Goal: Task Accomplishment & Management: Complete application form

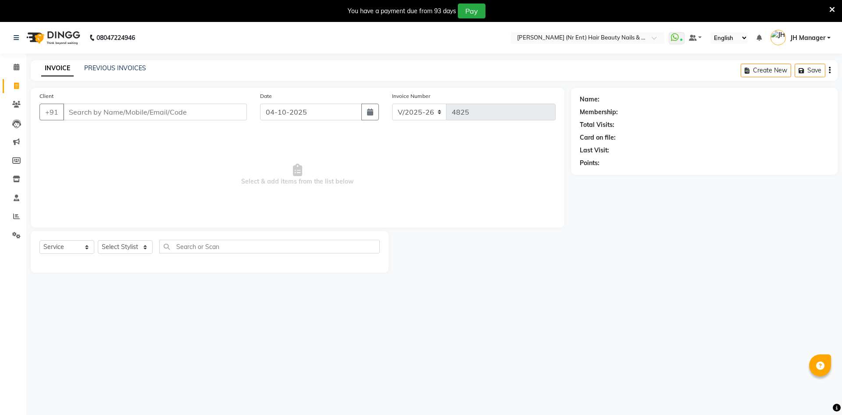
select select "640"
select select "service"
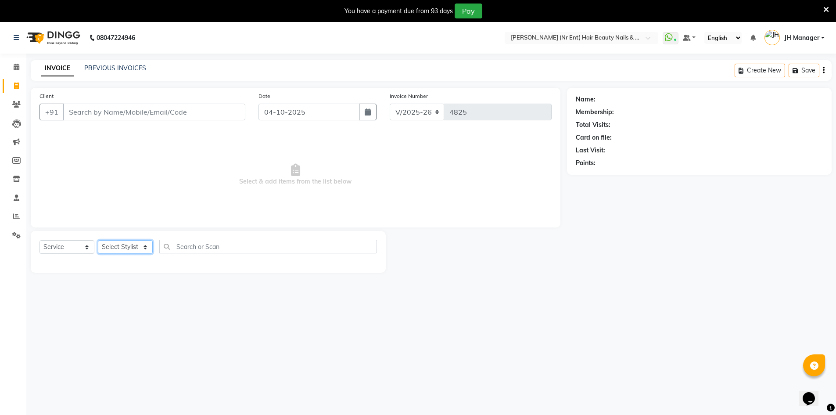
click at [145, 252] on select "Select Stylist ADNAN ADVANCE ANJALI ANNU B-WAX JH Manager MEMBERSHIP MOHD. MOHI…" at bounding box center [125, 247] width 55 height 14
select select "9206"
click at [98, 240] on select "Select Stylist ADNAN ADVANCE ANJALI ANNU B-WAX JH Manager MEMBERSHIP MOHD. MOHI…" at bounding box center [125, 247] width 55 height 14
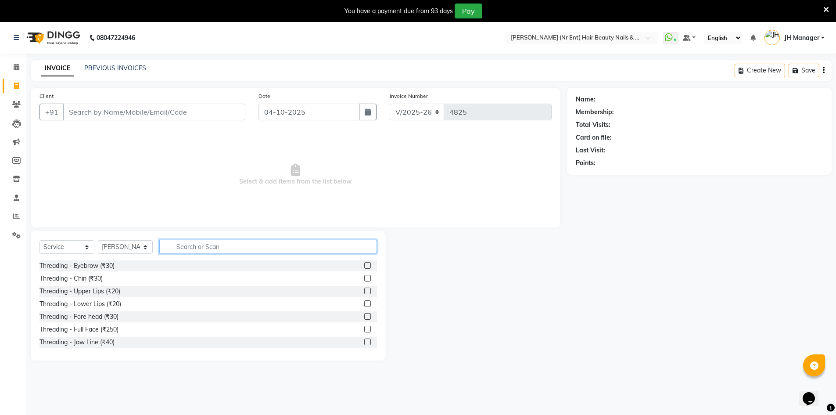
click at [219, 248] on input "text" at bounding box center [268, 246] width 218 height 14
type input "st"
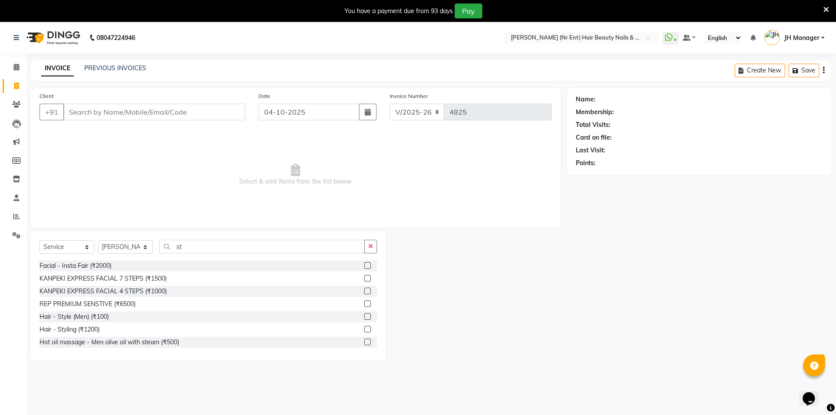
click at [364, 315] on label at bounding box center [367, 316] width 7 height 7
click at [364, 315] on input "checkbox" at bounding box center [367, 317] width 6 height 6
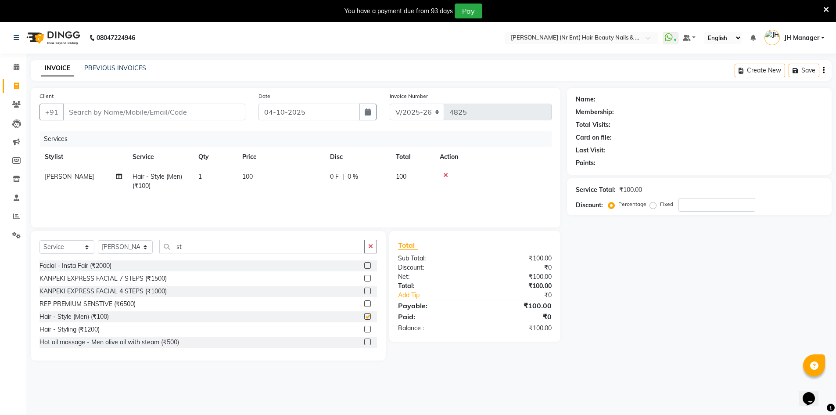
checkbox input "false"
click at [131, 112] on input "Client" at bounding box center [154, 112] width 182 height 17
type input "8"
type input "0"
type input "8840580604"
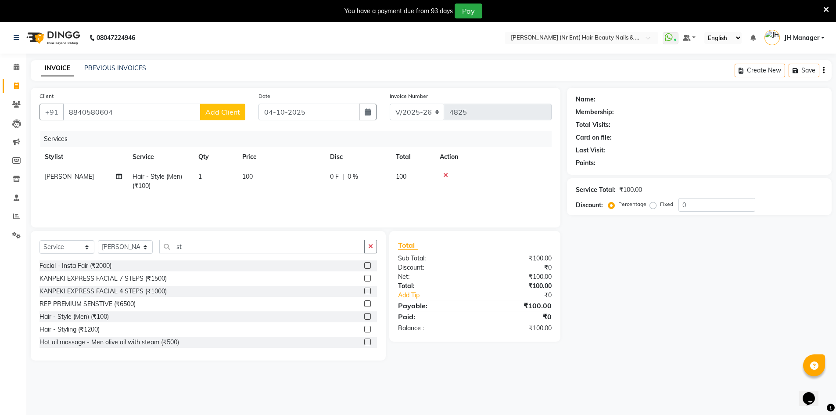
click at [214, 109] on span "Add Client" at bounding box center [222, 111] width 35 height 9
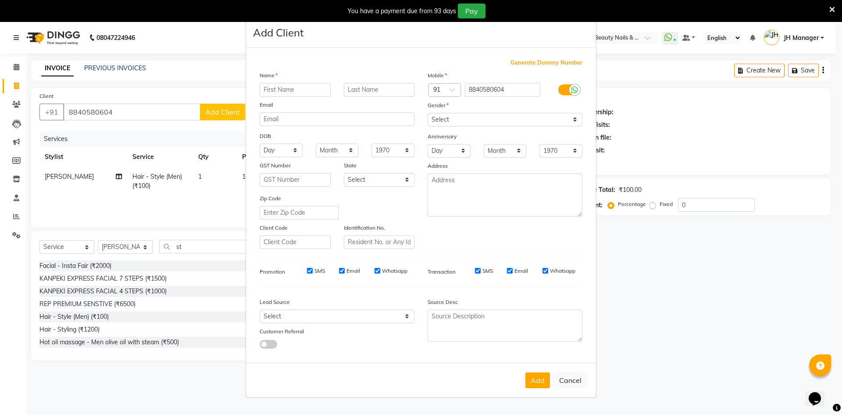
click at [272, 88] on input "text" at bounding box center [295, 90] width 71 height 14
type input "isha"
click at [562, 120] on select "Select Male Female Other Prefer Not To Say" at bounding box center [505, 120] width 155 height 14
select select "female"
click at [428, 113] on select "Select Male Female Other Prefer Not To Say" at bounding box center [505, 120] width 155 height 14
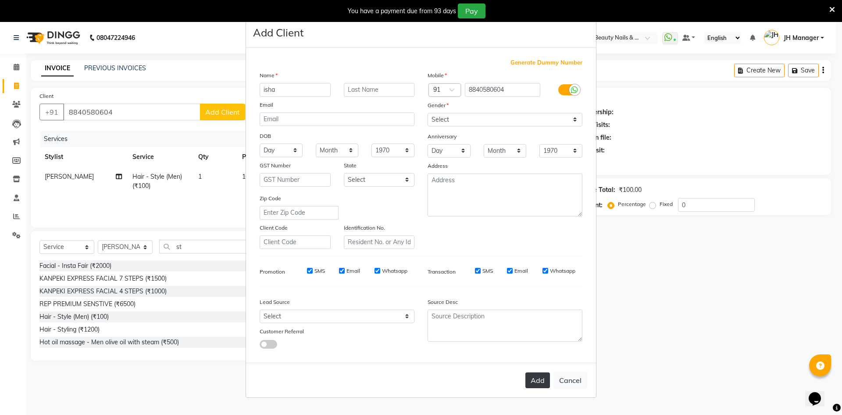
click at [533, 383] on button "Add" at bounding box center [537, 380] width 25 height 16
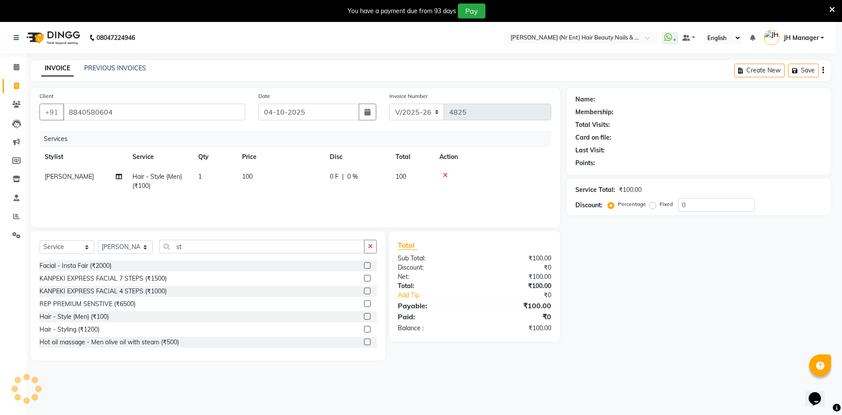
select select
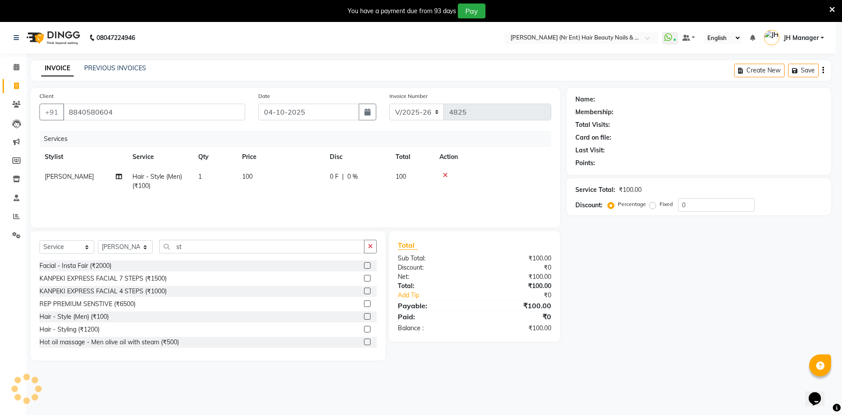
select select
checkbox input "false"
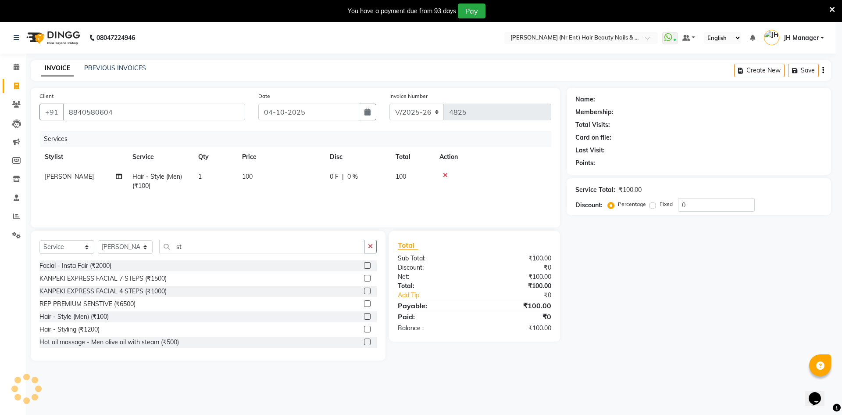
checkbox input "false"
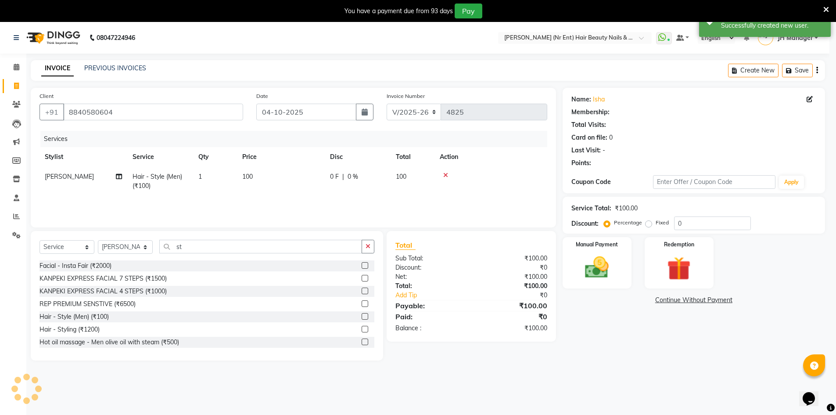
select select "1: Object"
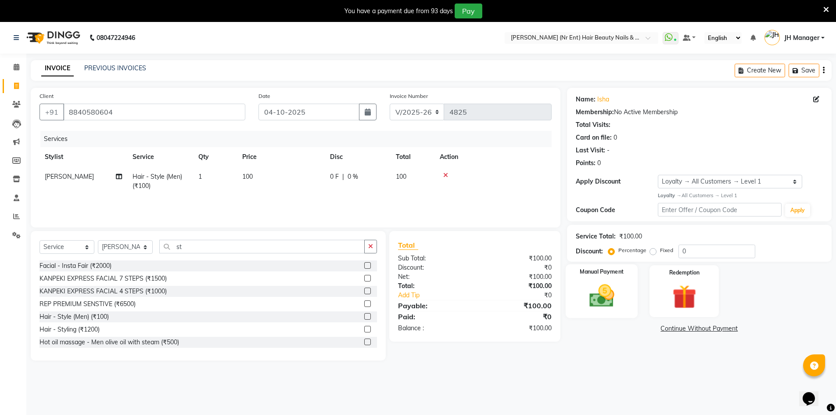
click at [603, 302] on img at bounding box center [601, 295] width 40 height 29
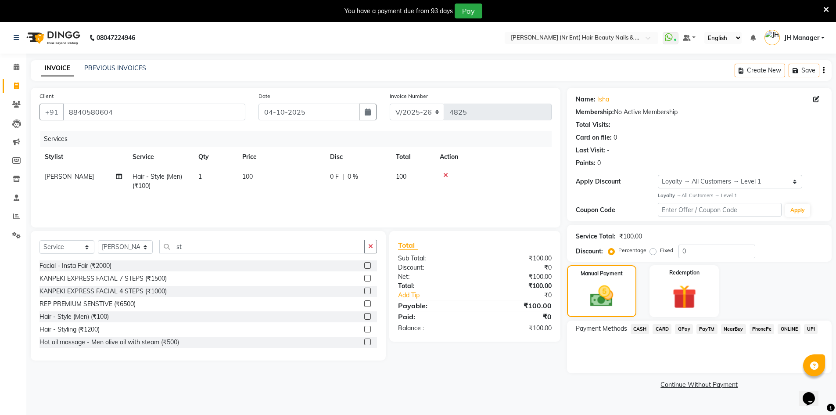
click at [686, 328] on span "GPay" at bounding box center [684, 329] width 18 height 10
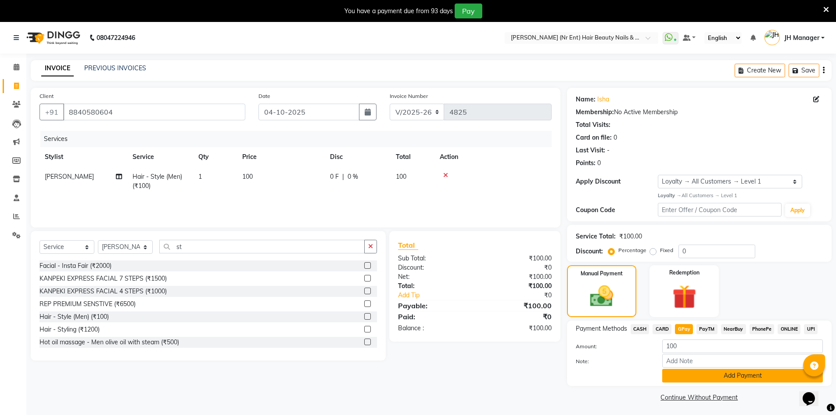
click at [734, 379] on button "Add Payment" at bounding box center [742, 375] width 161 height 14
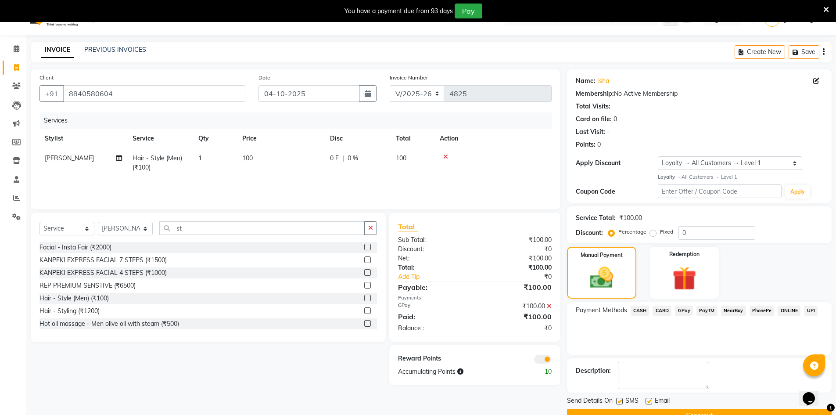
scroll to position [39, 0]
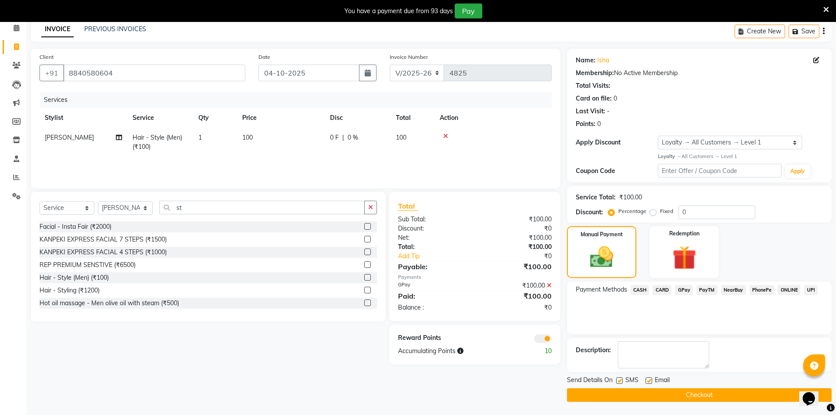
click at [697, 394] on button "Checkout" at bounding box center [699, 395] width 264 height 14
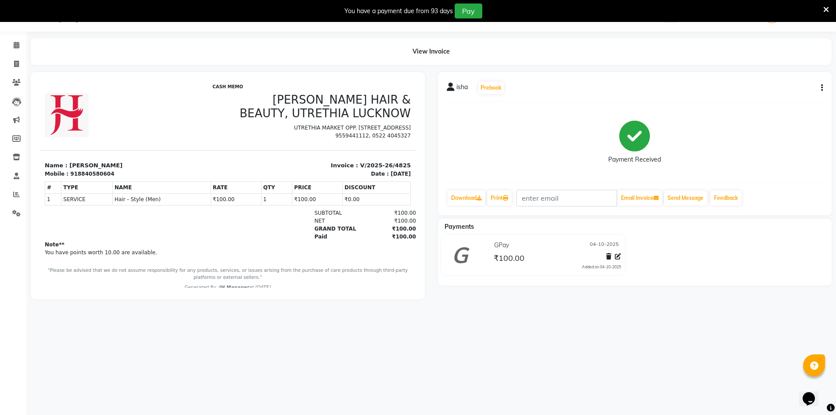
click at [407, 356] on div "08047224946 Select Location × Jawed Habib (Nr Ent) Hair Beauty Nails & Makeup S…" at bounding box center [418, 207] width 836 height 415
click at [15, 61] on icon at bounding box center [16, 64] width 5 height 7
select select "service"
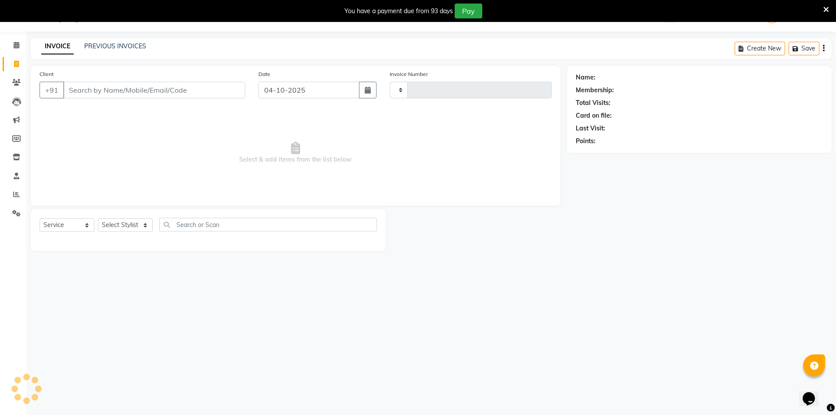
type input "4826"
select select "640"
click at [144, 225] on select "Select Stylist" at bounding box center [125, 225] width 55 height 14
select select "9206"
click at [98, 218] on select "Select Stylist ADNAN ADVANCE ANJALI ANNU B-WAX JH Manager MEMBERSHIP MOHD. MOHI…" at bounding box center [125, 225] width 55 height 14
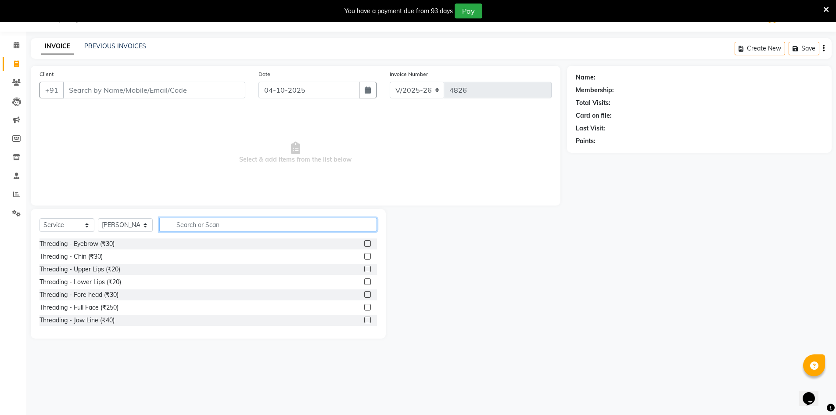
click at [229, 222] on input "text" at bounding box center [268, 225] width 218 height 14
type input "cut"
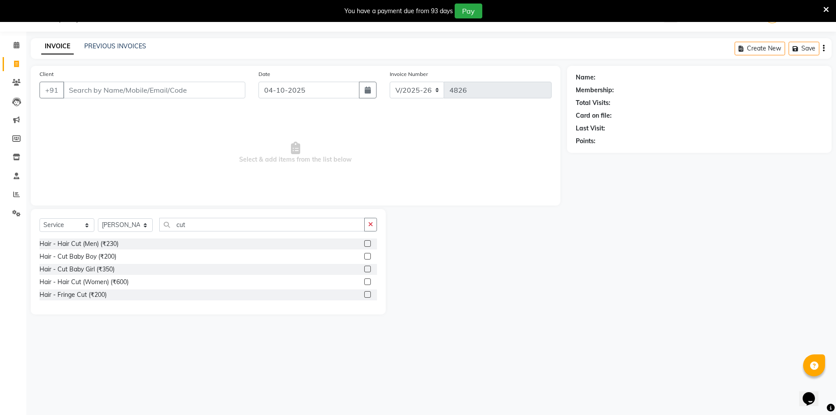
click at [368, 256] on label at bounding box center [367, 256] width 7 height 7
click at [368, 256] on input "checkbox" at bounding box center [367, 257] width 6 height 6
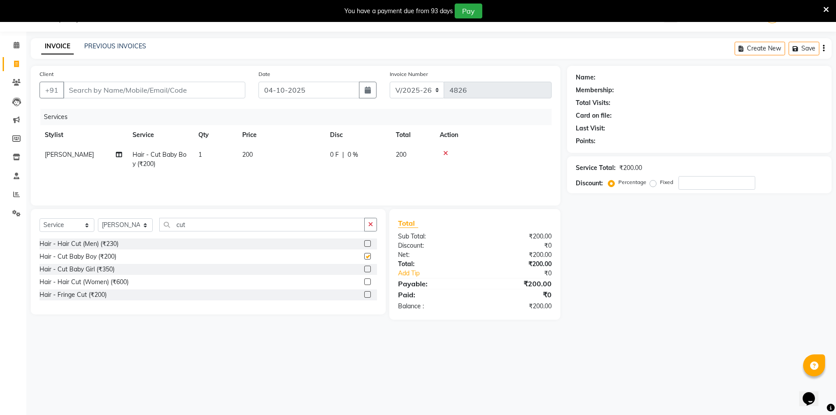
checkbox input "false"
click at [715, 182] on input "number" at bounding box center [716, 183] width 77 height 14
type input "20"
click at [119, 86] on input "Client" at bounding box center [154, 90] width 182 height 17
type input "k"
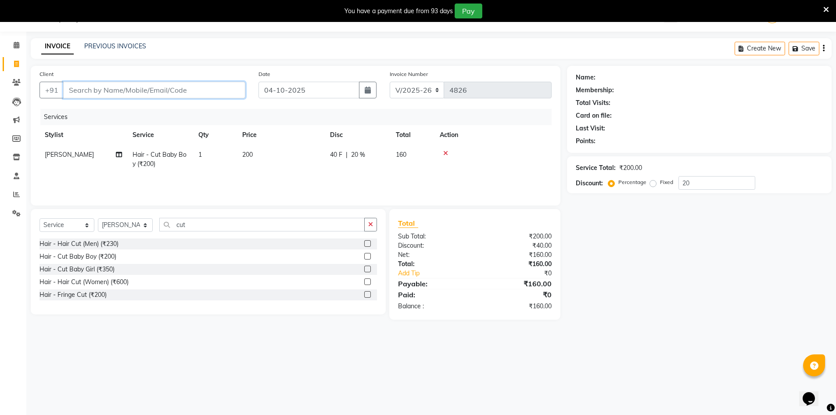
type input "0"
type input "c"
type input "d"
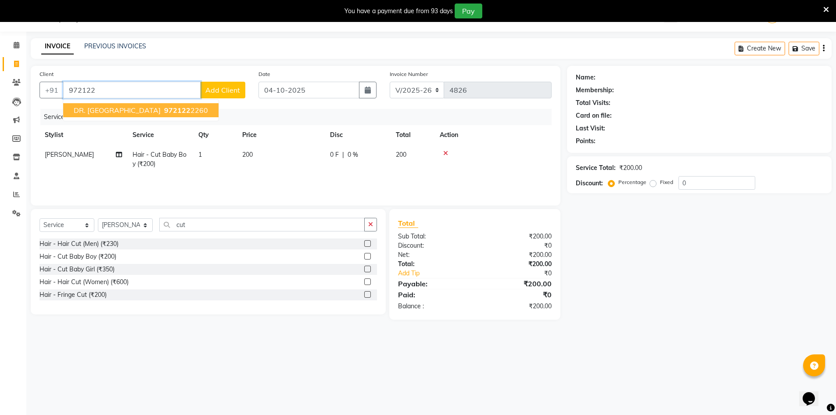
click at [97, 116] on button "DR. KAVITA 972122 2260" at bounding box center [140, 110] width 155 height 14
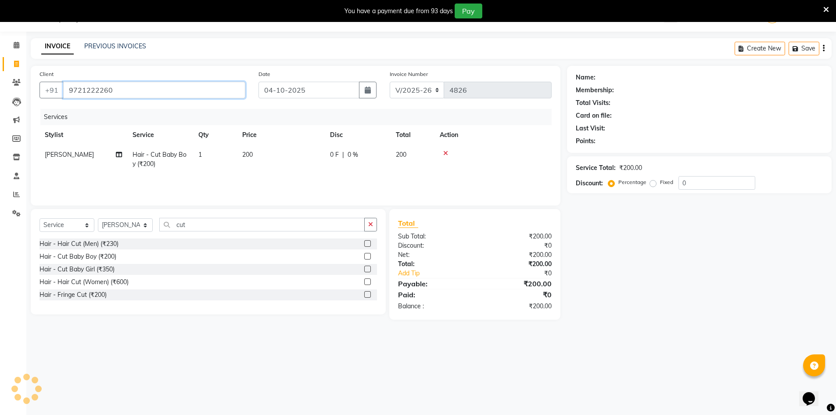
type input "9721222260"
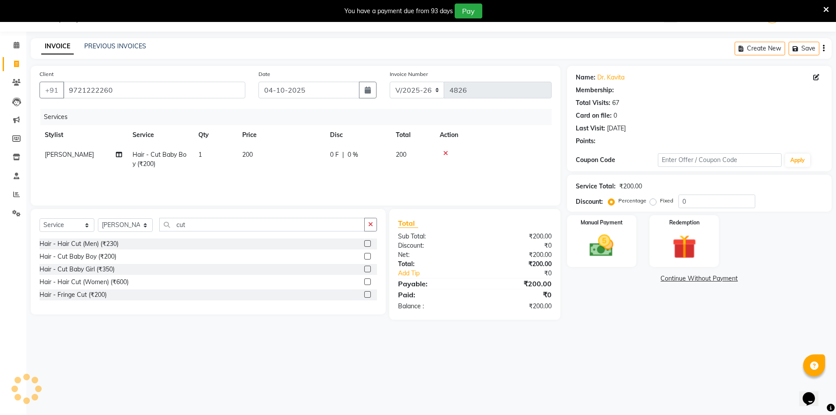
select select "1: Object"
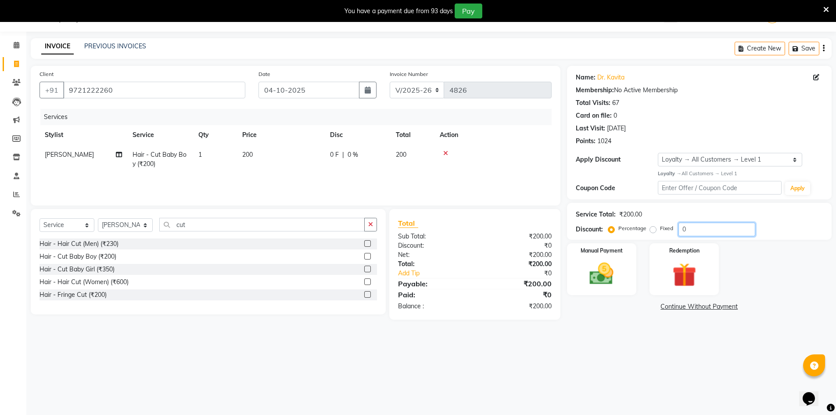
click at [701, 224] on input "0" at bounding box center [716, 229] width 77 height 14
type input "20"
click at [618, 280] on img at bounding box center [601, 273] width 40 height 29
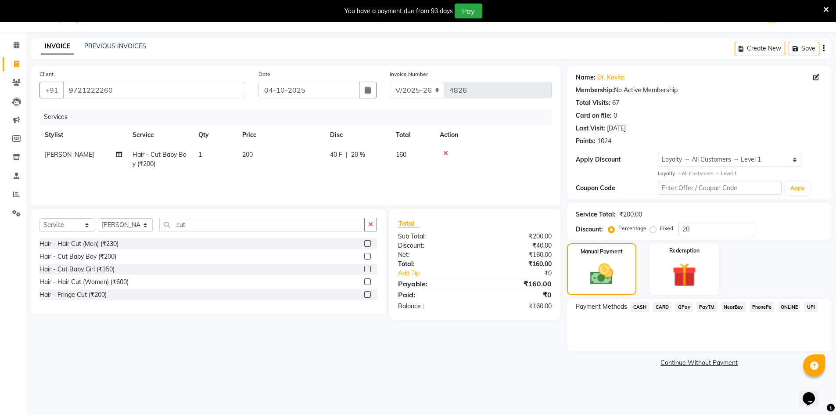
click at [686, 309] on span "GPay" at bounding box center [684, 307] width 18 height 10
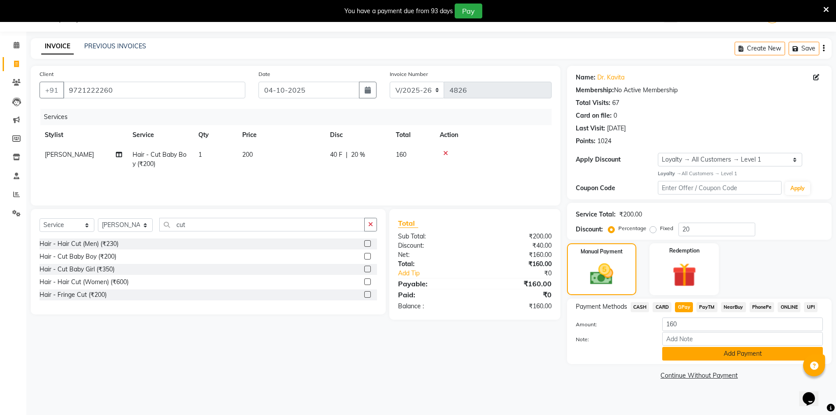
click at [711, 351] on button "Add Payment" at bounding box center [742, 354] width 161 height 14
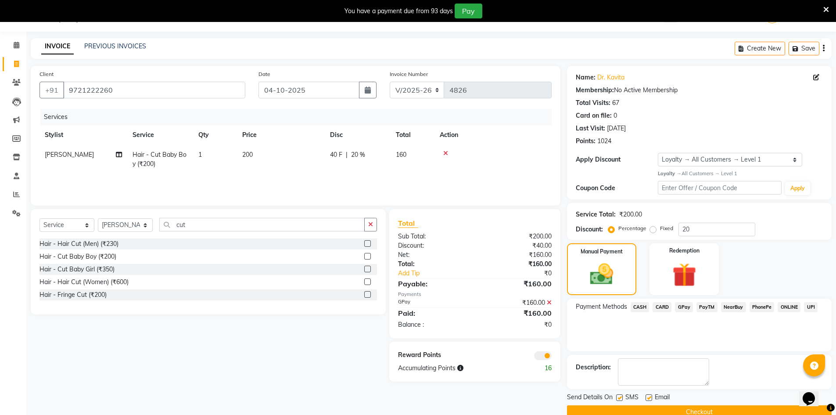
scroll to position [39, 0]
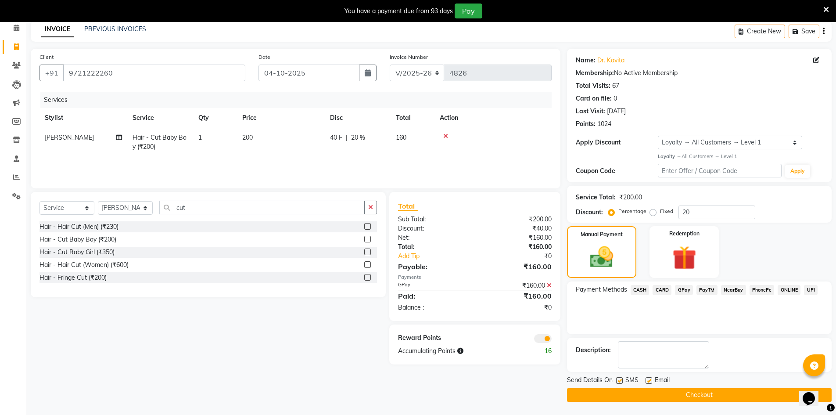
click at [714, 396] on button "Checkout" at bounding box center [699, 395] width 264 height 14
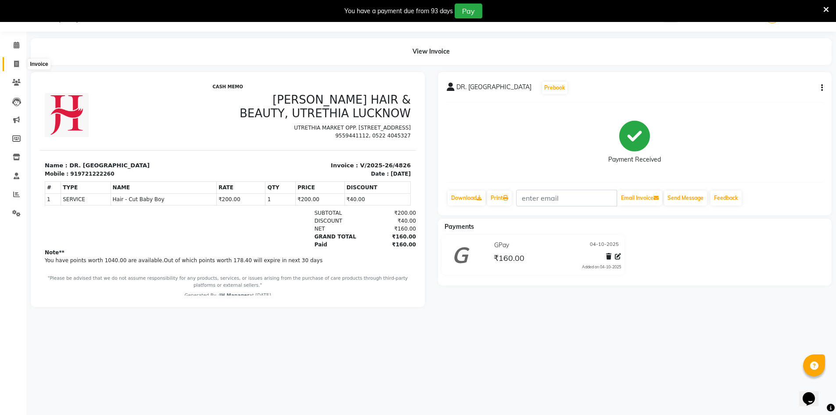
click at [15, 61] on icon at bounding box center [16, 64] width 5 height 7
select select "service"
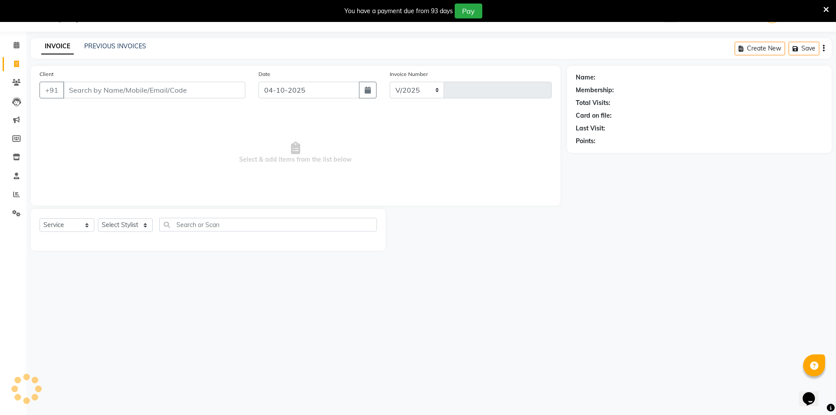
select select "640"
type input "4827"
click at [146, 225] on select "Select Stylist ADNAN ADVANCE ANJALI ANNU B-WAX JH Manager MEMBERSHIP MOHD. MOHI…" at bounding box center [125, 225] width 55 height 14
select select "9206"
click at [98, 218] on select "Select Stylist ADNAN ADVANCE ANJALI ANNU B-WAX JH Manager MEMBERSHIP MOHD. MOHI…" at bounding box center [125, 225] width 55 height 14
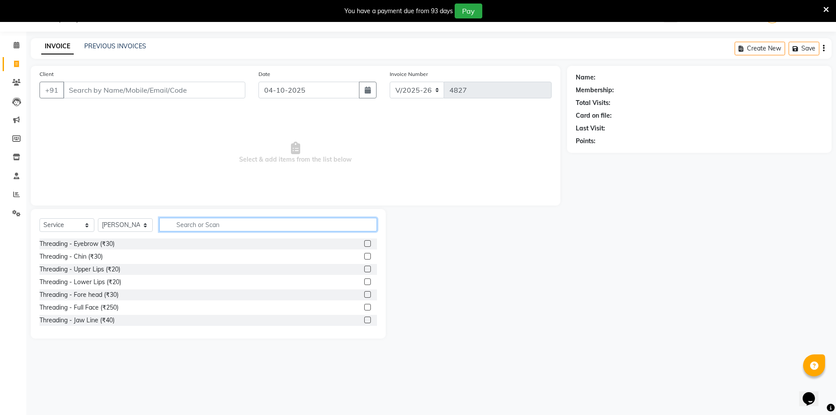
click at [202, 224] on input "text" at bounding box center [268, 225] width 218 height 14
type input "cut"
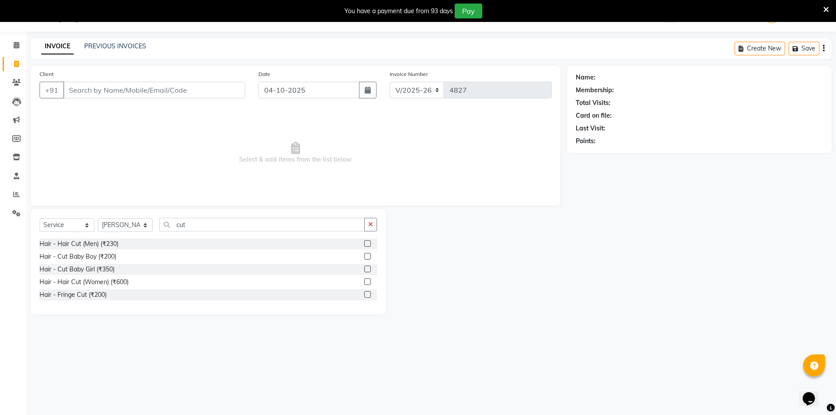
click at [365, 245] on label at bounding box center [367, 243] width 7 height 7
click at [365, 245] on input "checkbox" at bounding box center [367, 244] width 6 height 6
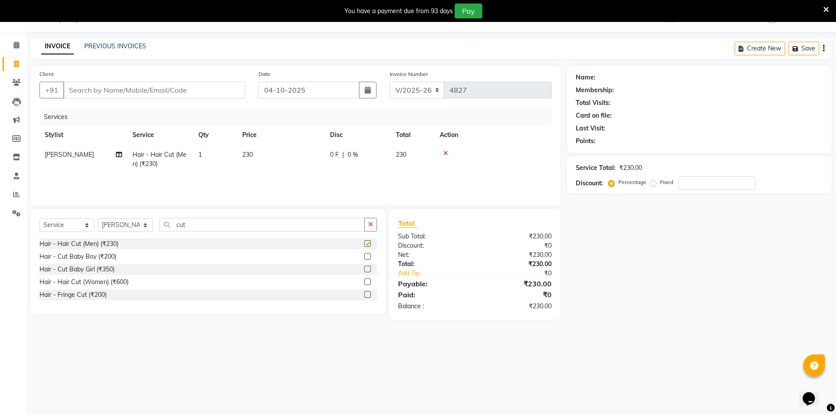
checkbox input "false"
